Goal: Task Accomplishment & Management: Use online tool/utility

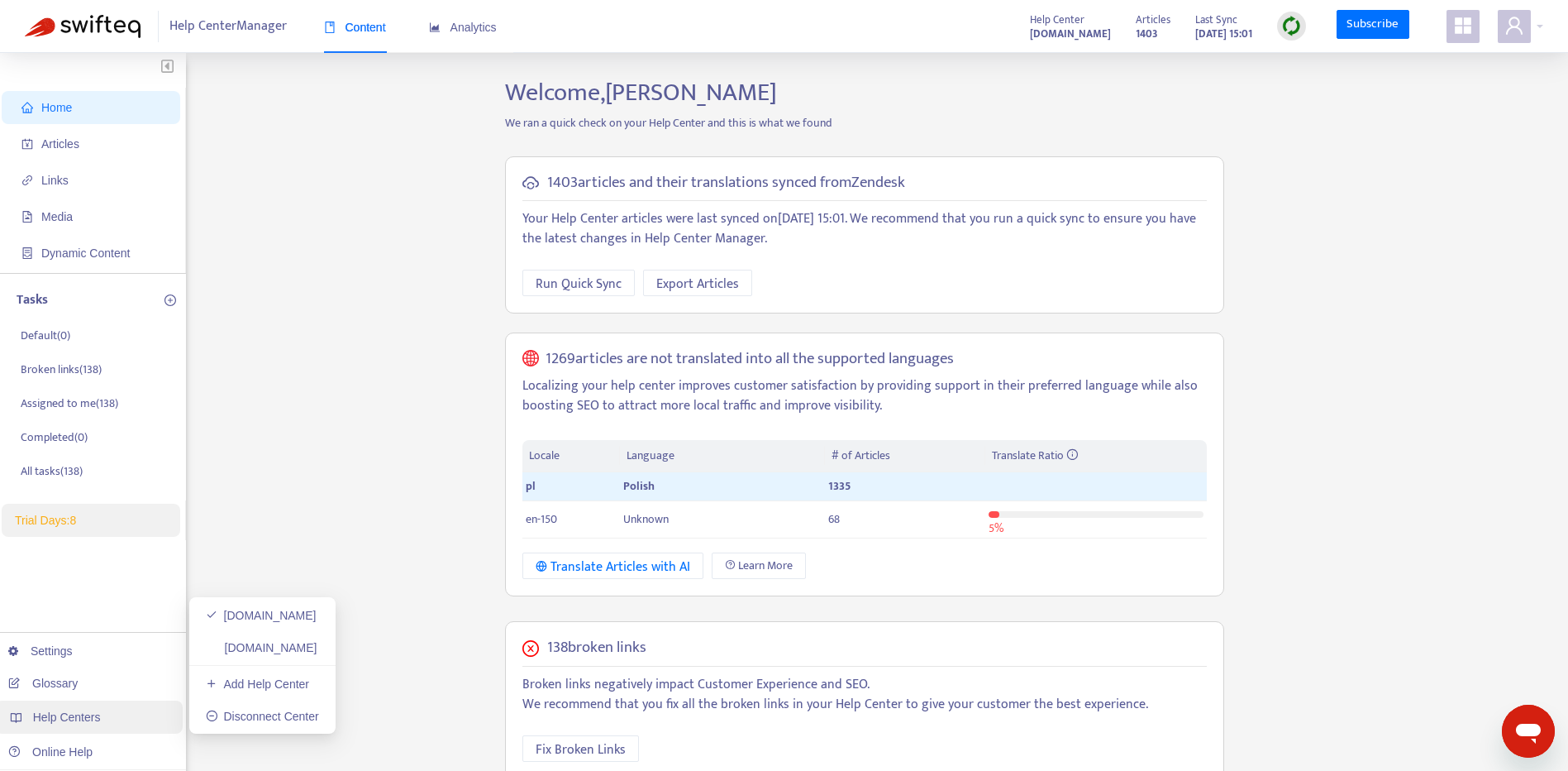
click at [93, 724] on span "Help Centers" at bounding box center [67, 717] width 68 height 13
click at [136, 723] on div "Help Centers" at bounding box center [89, 717] width 187 height 33
click at [317, 649] on link "[DOMAIN_NAME]" at bounding box center [261, 648] width 111 height 13
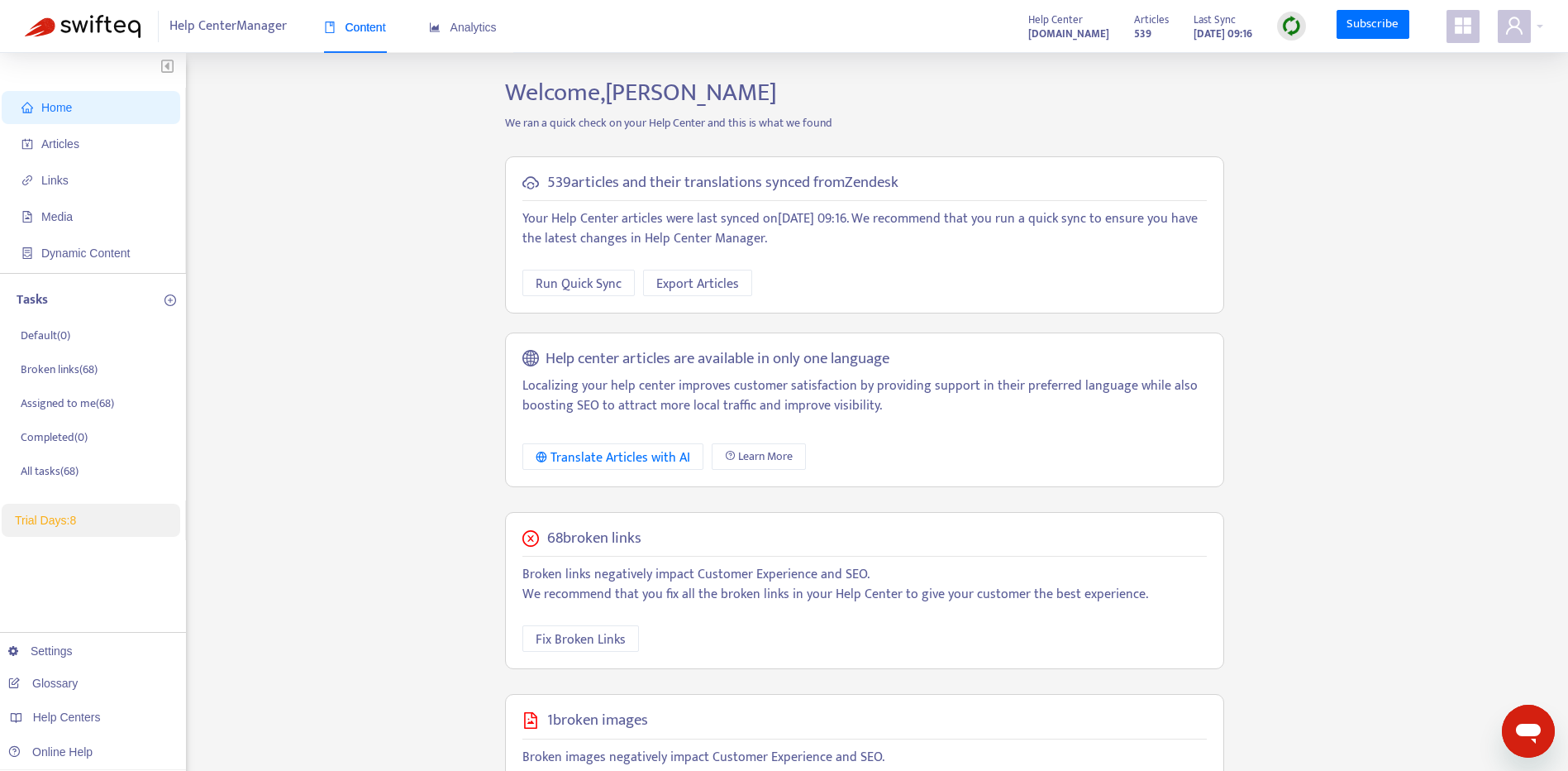
click at [1453, 333] on div "Home Articles Links Media Dynamic Content Tasks Default ( 0 ) Broken links ( 68…" at bounding box center [784, 565] width 1519 height 975
click at [264, 615] on link "[DOMAIN_NAME]" at bounding box center [261, 615] width 111 height 13
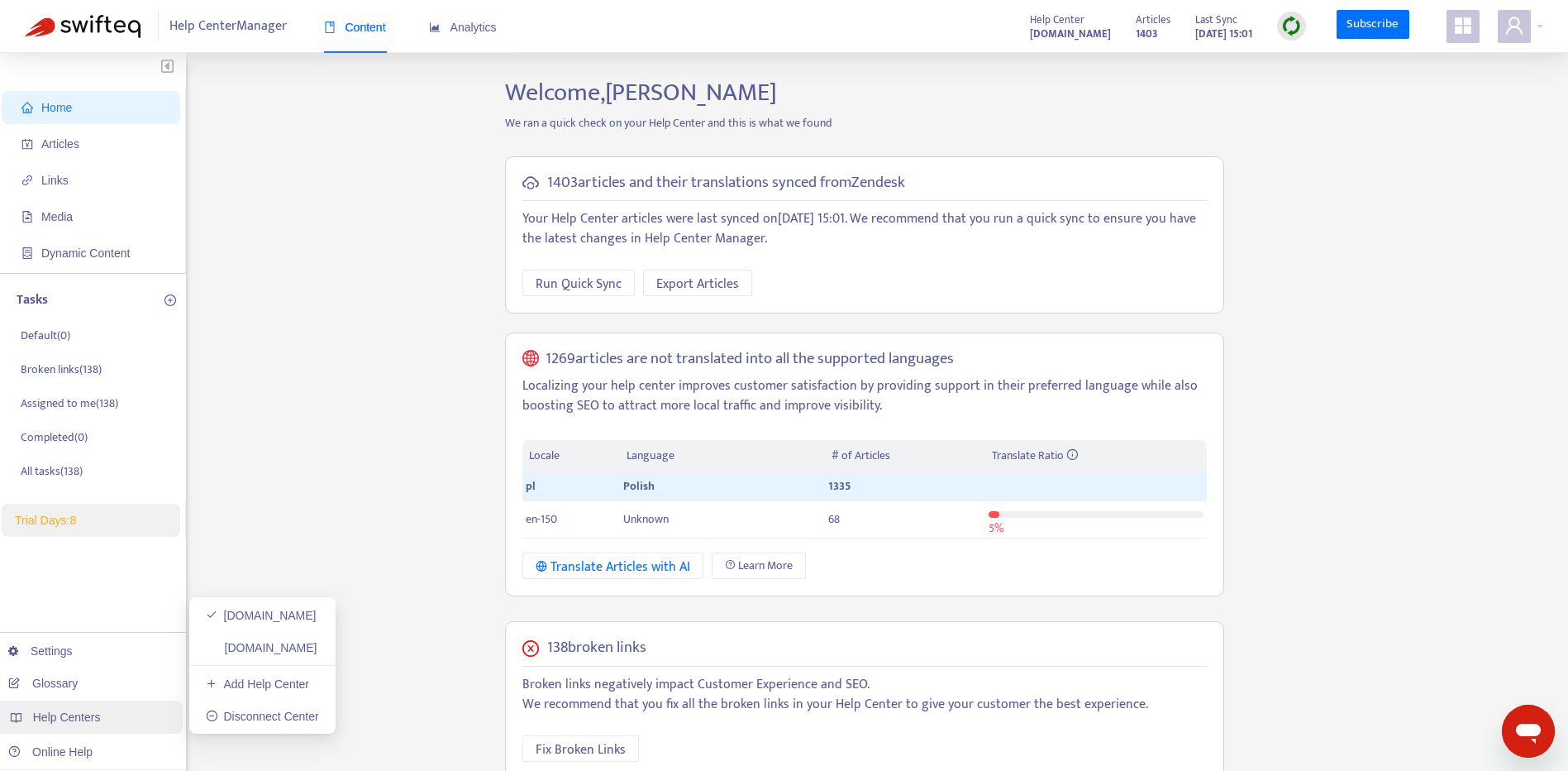
click at [107, 711] on div "Help Centers" at bounding box center [89, 717] width 187 height 33
click at [170, 715] on div "Help Centers" at bounding box center [89, 717] width 187 height 33
click at [295, 641] on link "[DOMAIN_NAME]" at bounding box center [261, 648] width 111 height 13
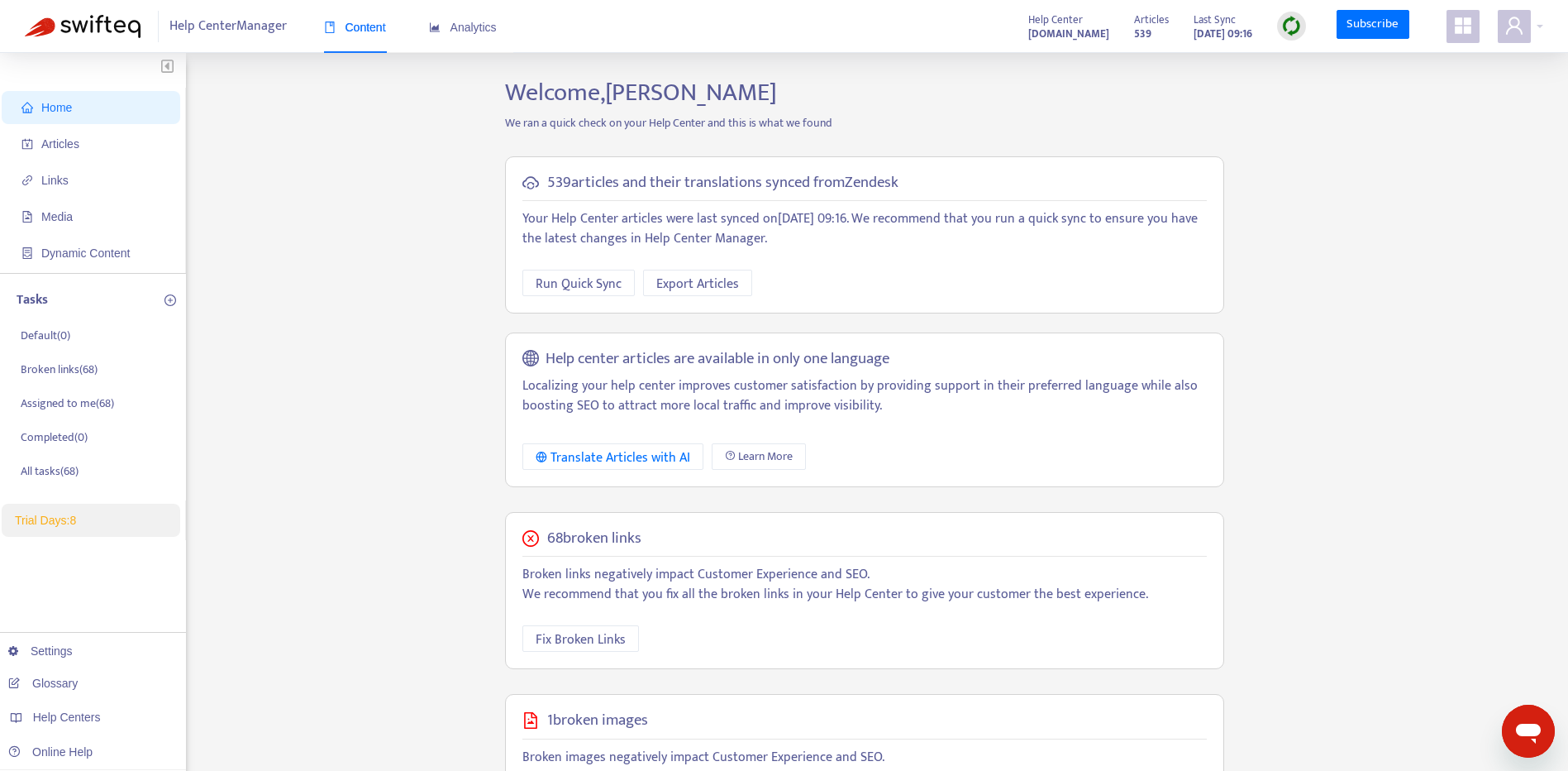
click at [1287, 28] on img at bounding box center [1291, 26] width 21 height 21
click at [1309, 90] on link "Full Sync" at bounding box center [1320, 86] width 59 height 19
